Goal: Transaction & Acquisition: Purchase product/service

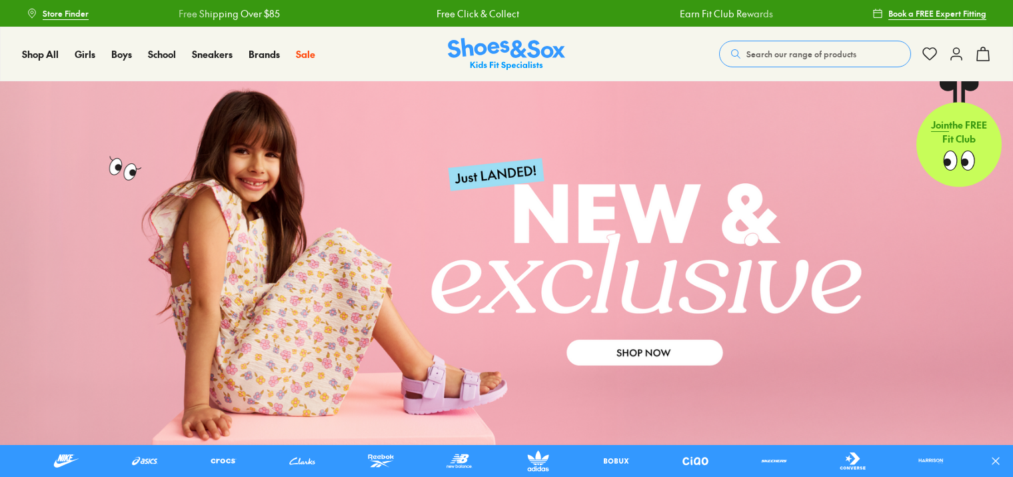
click at [797, 49] on span "Search our range of products" at bounding box center [802, 54] width 110 height 12
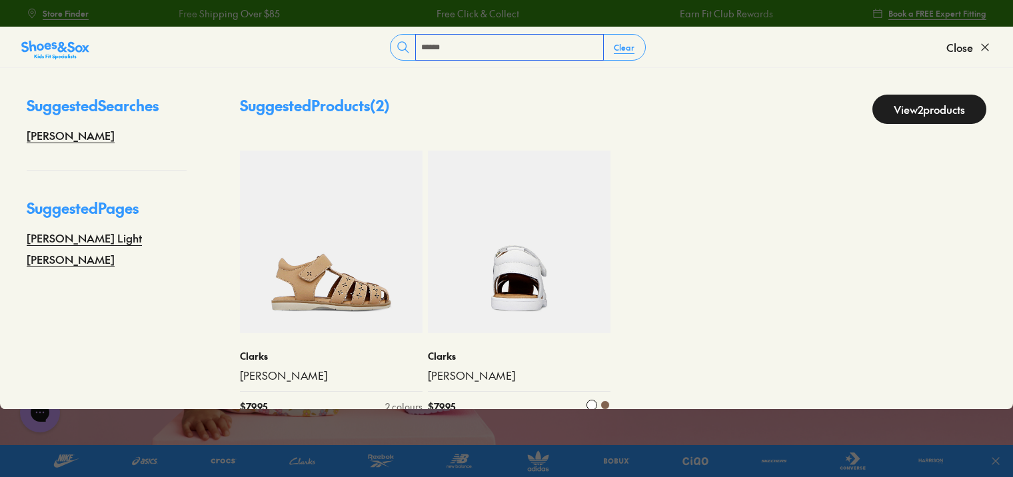
type input "*****"
click at [465, 243] on img at bounding box center [519, 242] width 183 height 183
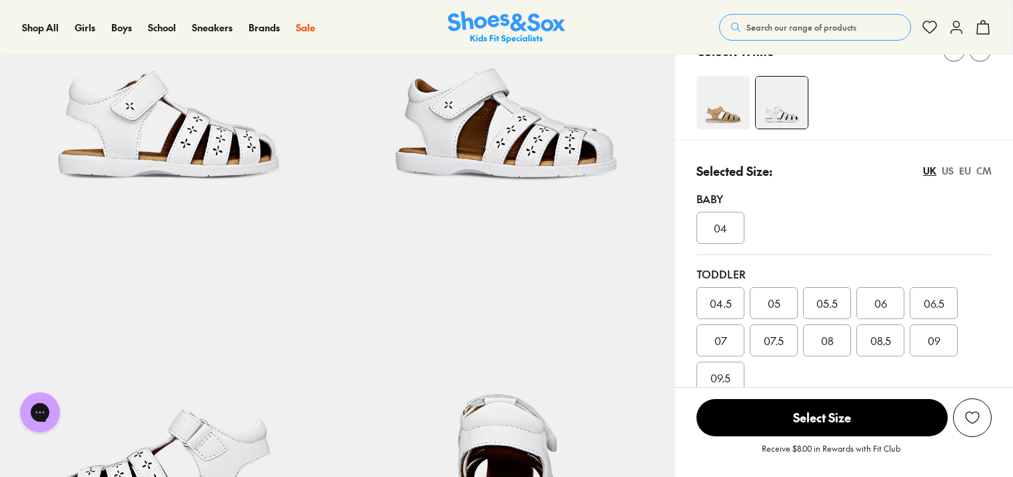
select select "*"
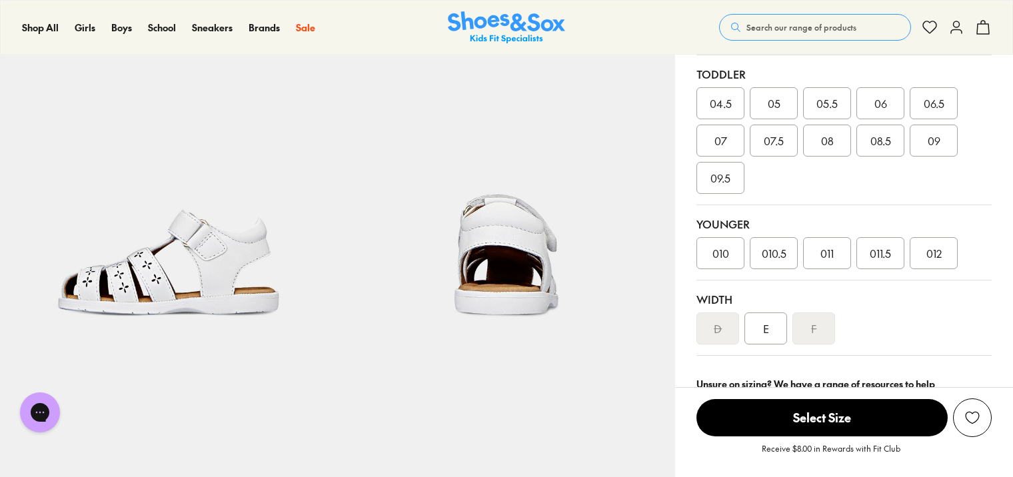
scroll to position [333, 0]
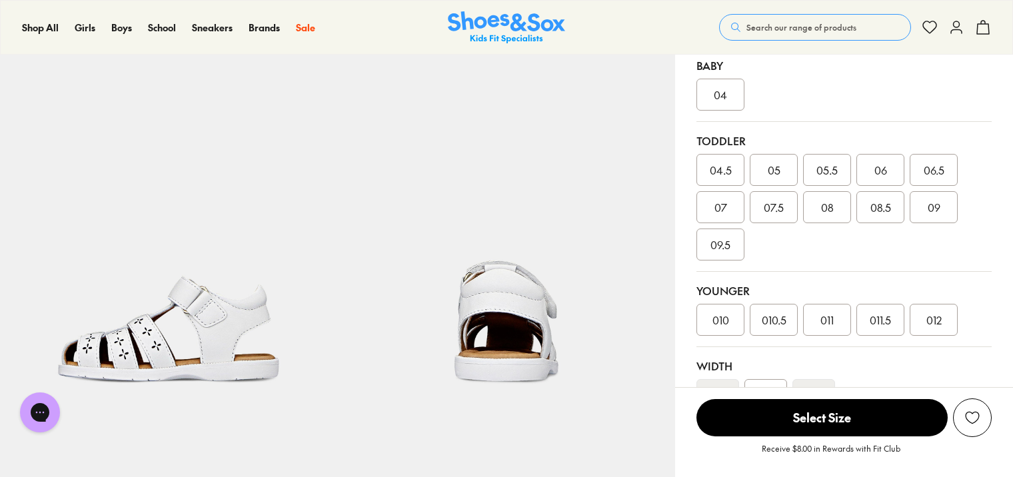
click at [826, 173] on span "05.5" at bounding box center [826, 170] width 21 height 16
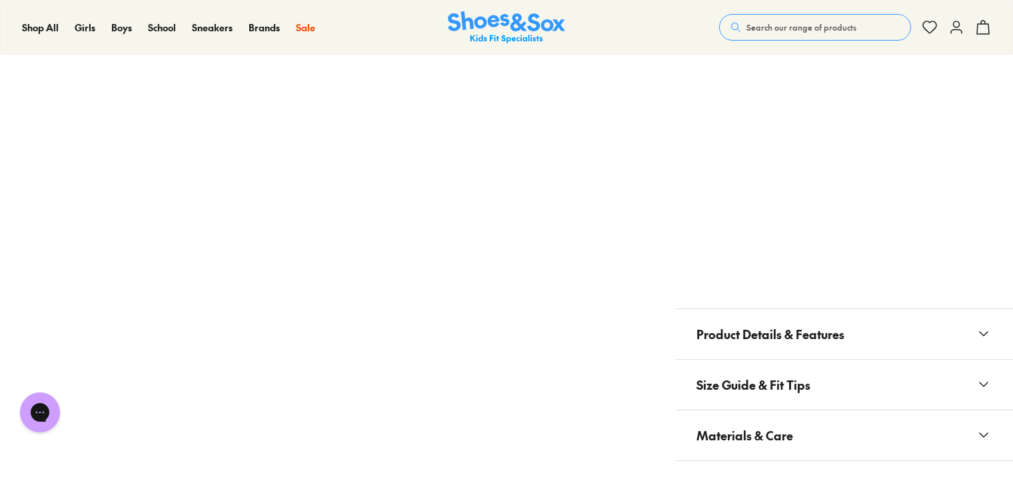
scroll to position [1200, 0]
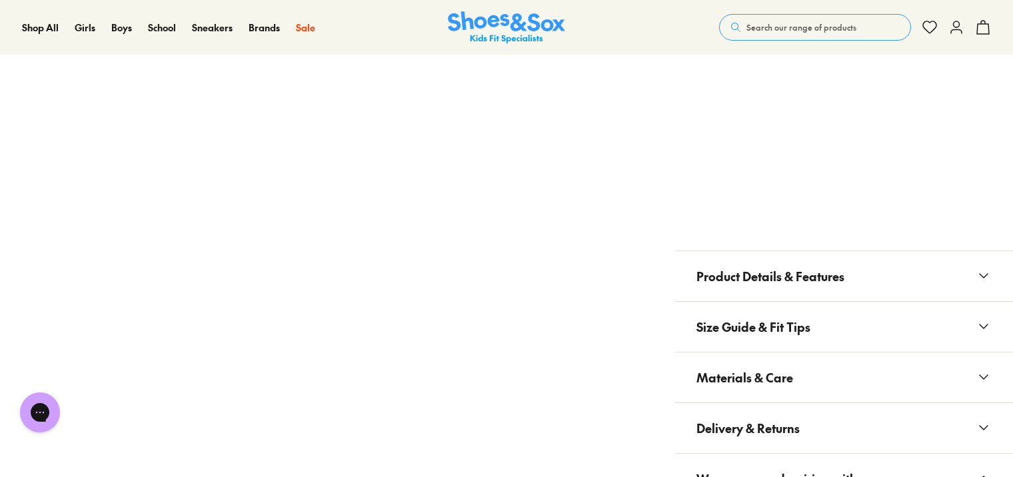
click at [810, 27] on span "Search our range of products" at bounding box center [802, 27] width 110 height 12
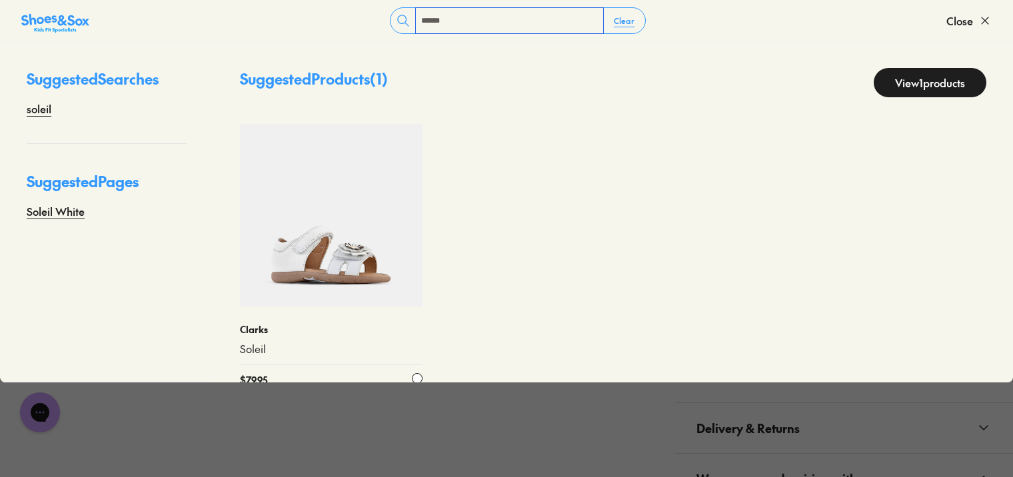
type input "******"
click at [323, 213] on img at bounding box center [331, 215] width 183 height 183
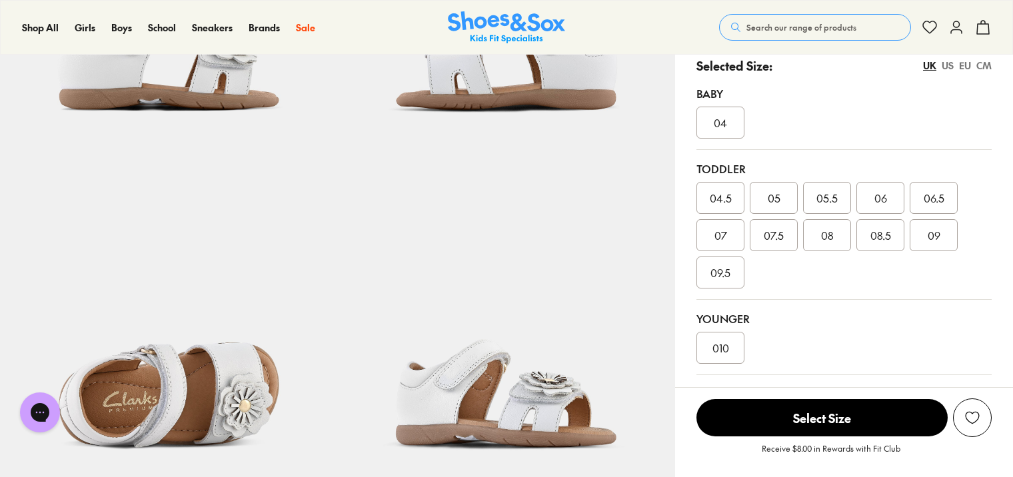
scroll to position [320, 0]
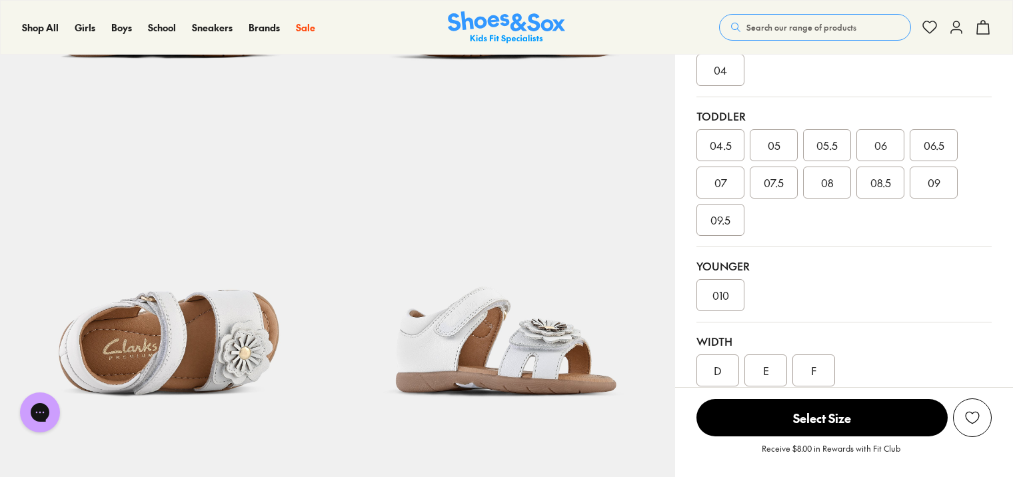
select select "*"
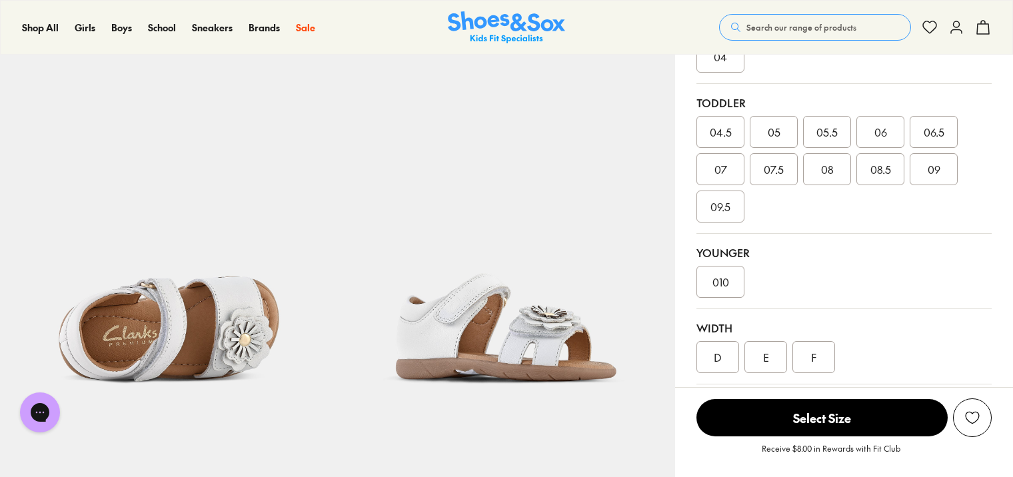
scroll to position [0, 0]
click at [824, 124] on span "05.5" at bounding box center [826, 132] width 21 height 16
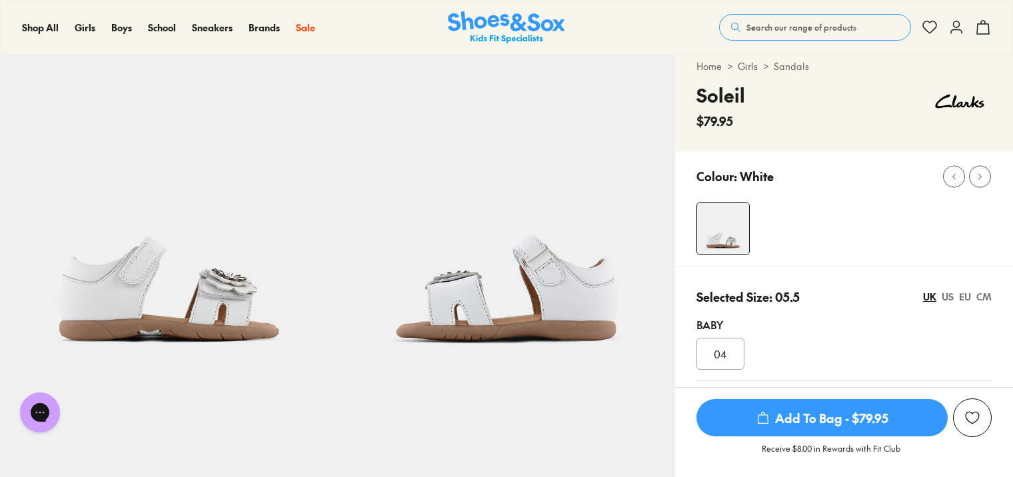
scroll to position [67, 0]
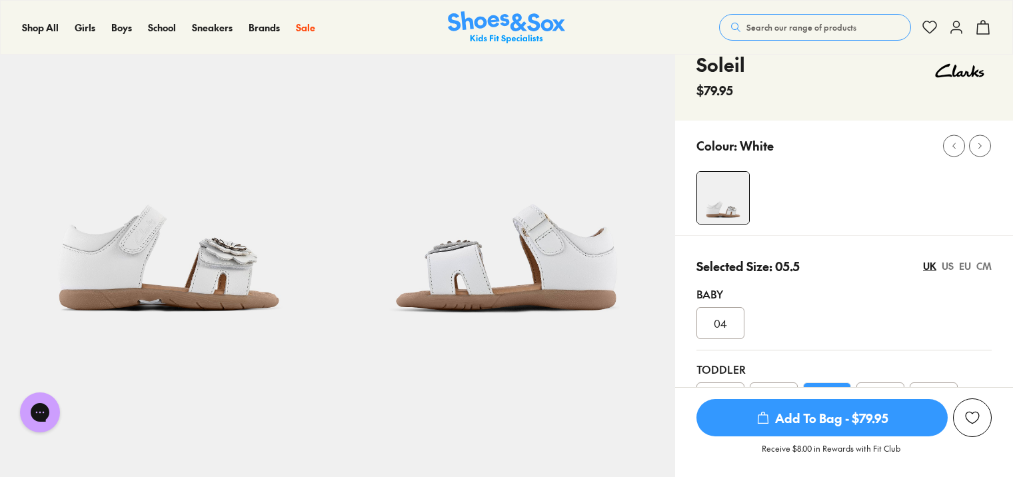
click at [557, 211] on img at bounding box center [507, 184] width 338 height 338
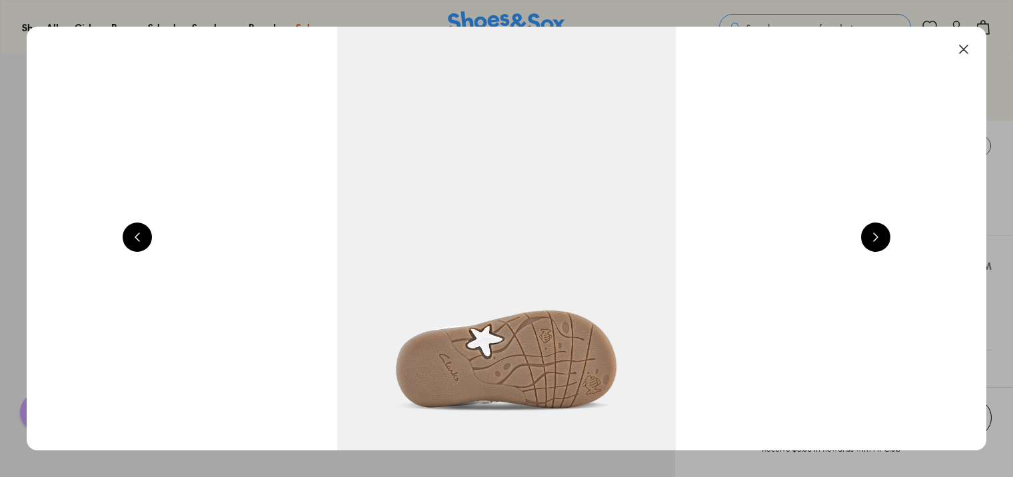
scroll to position [0, 1930]
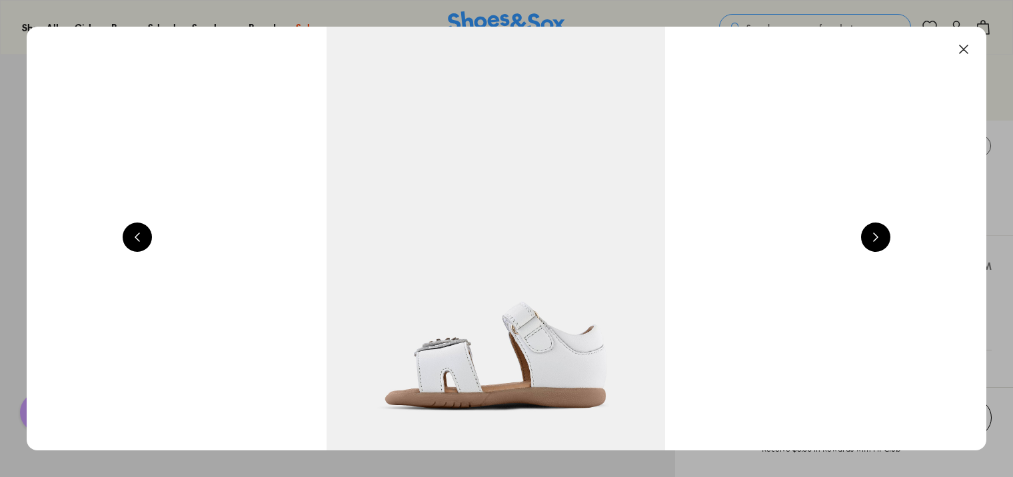
click at [528, 199] on img at bounding box center [496, 239] width 960 height 424
click at [971, 53] on button at bounding box center [963, 49] width 29 height 29
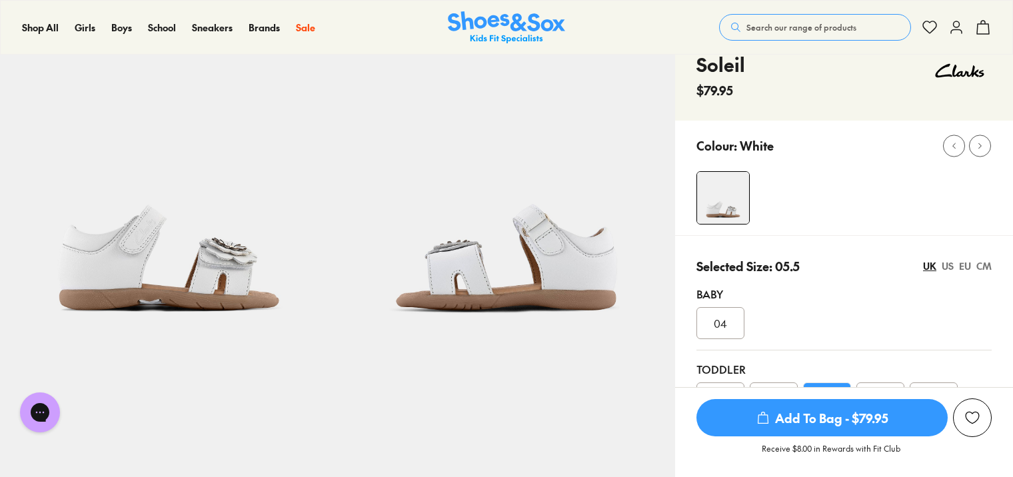
drag, startPoint x: 874, startPoint y: 256, endPoint x: 873, endPoint y: 248, distance: 8.1
click at [873, 248] on div "Selected Size: 05.5 UK [GEOGRAPHIC_DATA] [GEOGRAPHIC_DATA] CM Baby [DEMOGRAPHIC…" at bounding box center [844, 448] width 338 height 427
click at [633, 192] on img at bounding box center [507, 184] width 338 height 338
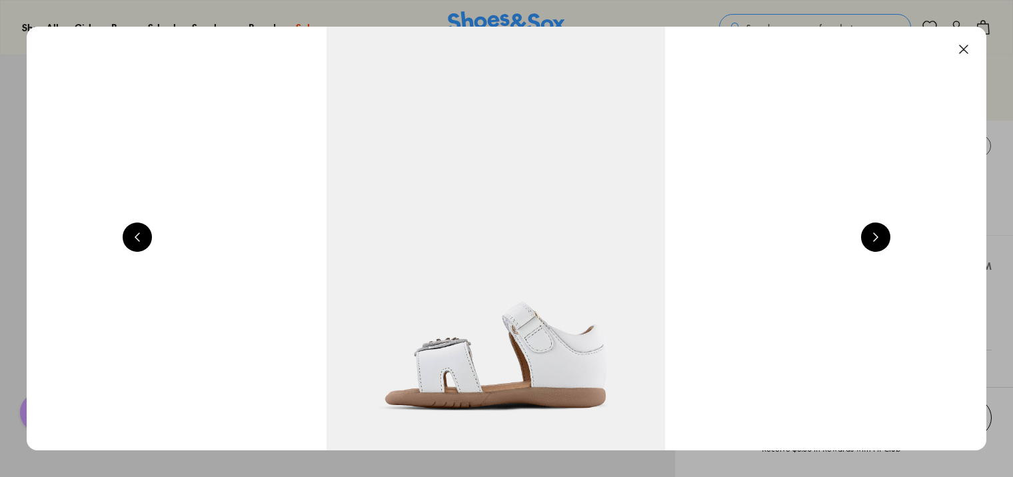
click at [850, 212] on img at bounding box center [496, 239] width 960 height 424
click at [970, 58] on button at bounding box center [963, 49] width 29 height 29
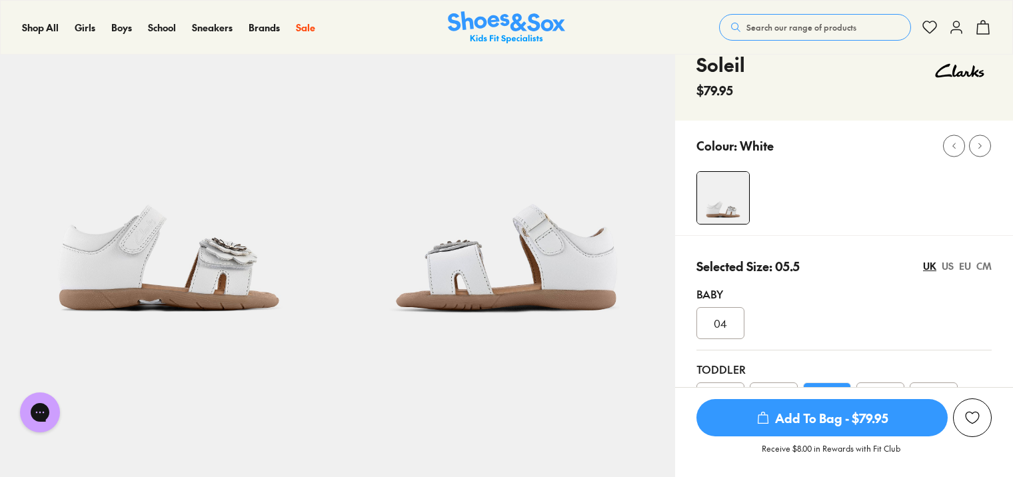
click at [864, 149] on div "Colour: White" at bounding box center [855, 145] width 317 height 29
drag, startPoint x: 746, startPoint y: 32, endPoint x: 802, endPoint y: 76, distance: 71.7
click at [747, 32] on button "Search our range of products" at bounding box center [815, 27] width 192 height 27
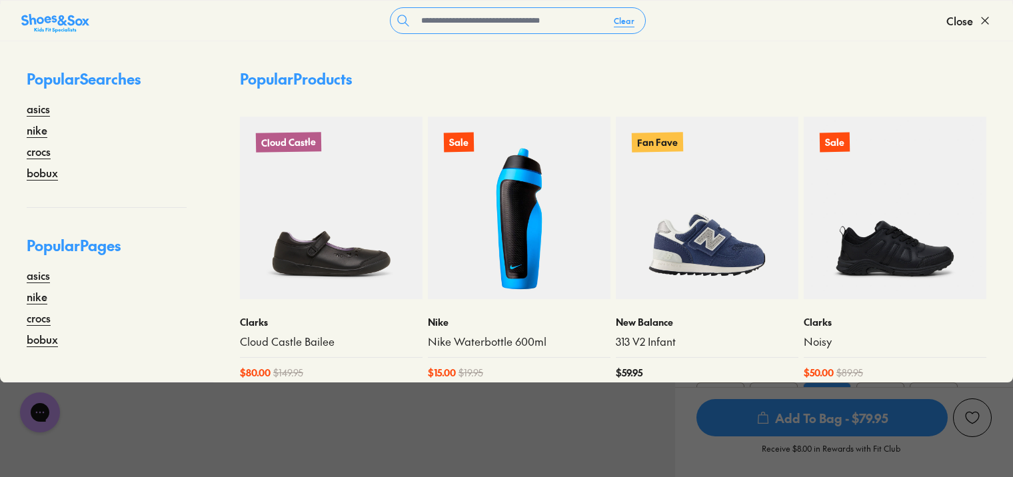
click at [975, 20] on button "Close" at bounding box center [968, 20] width 45 height 29
